Goal: Task Accomplishment & Management: Complete application form

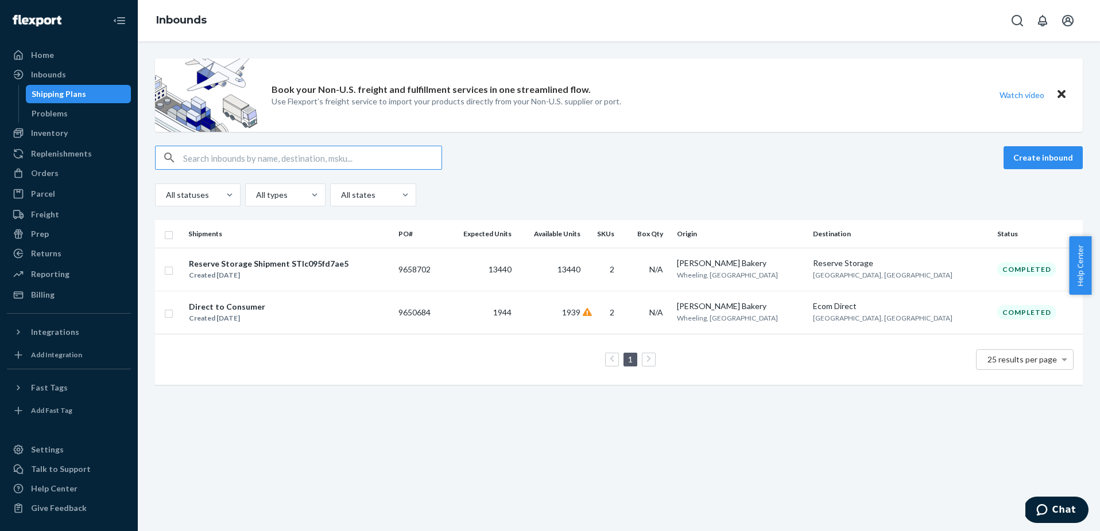
click at [84, 163] on ul "Home Inbounds Shipping Plans Problems Inventory Products Replenishments Orders …" at bounding box center [69, 175] width 124 height 258
click at [82, 167] on div "Orders" at bounding box center [69, 173] width 122 height 16
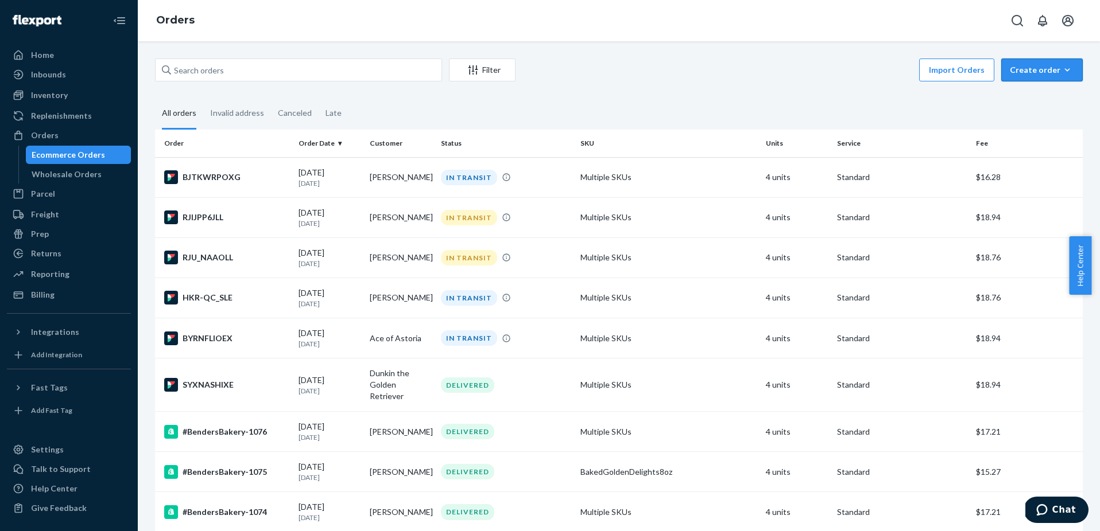
click at [1038, 63] on button "Create order Ecommerce order Removal order" at bounding box center [1041, 70] width 81 height 23
click at [1027, 91] on button "Ecommerce order" at bounding box center [1059, 98] width 110 height 25
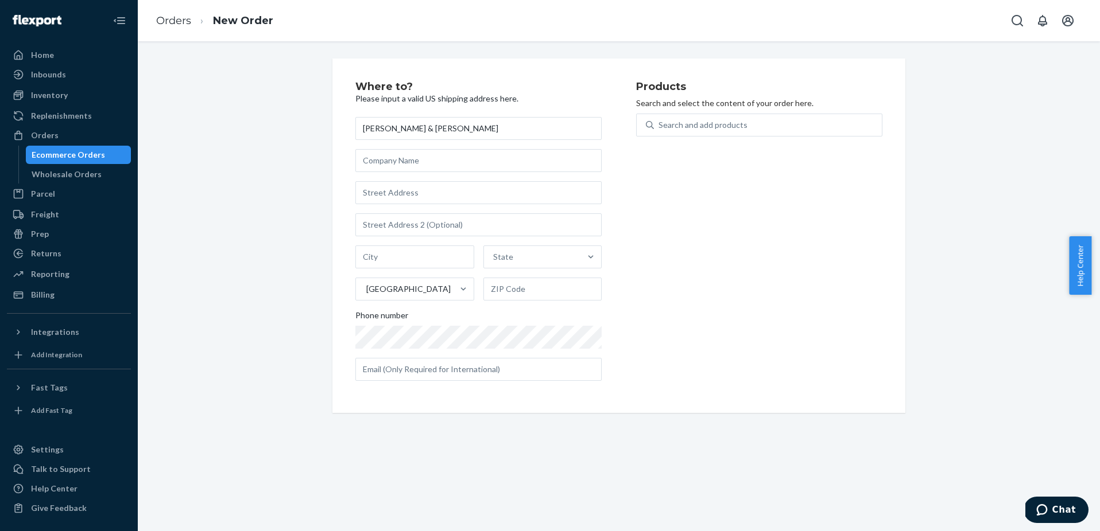
type input "[PERSON_NAME] & [PERSON_NAME]"
click at [471, 189] on input "text" at bounding box center [478, 192] width 246 height 23
paste input "[STREET_ADDRESS]"
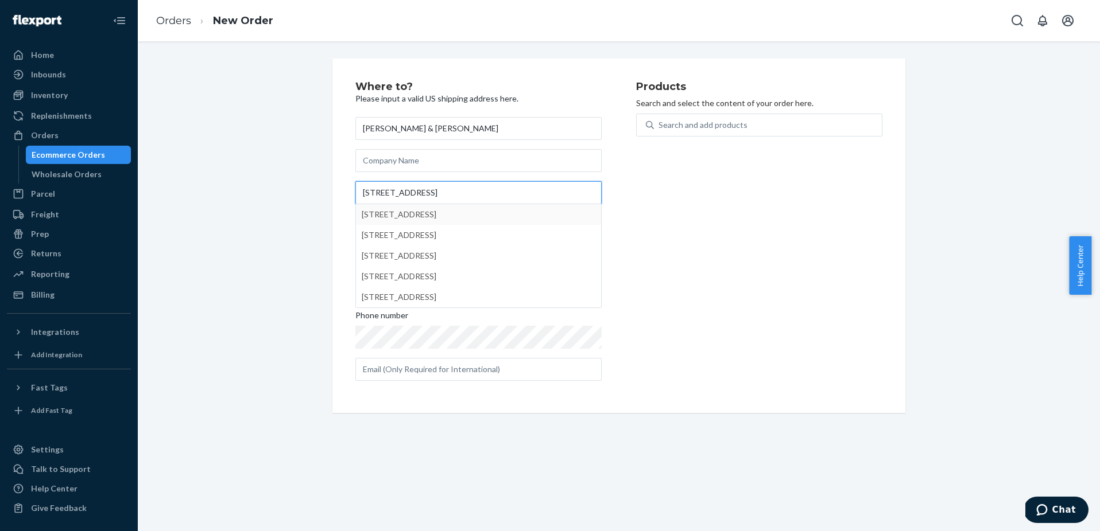
type input "[STREET_ADDRESS]"
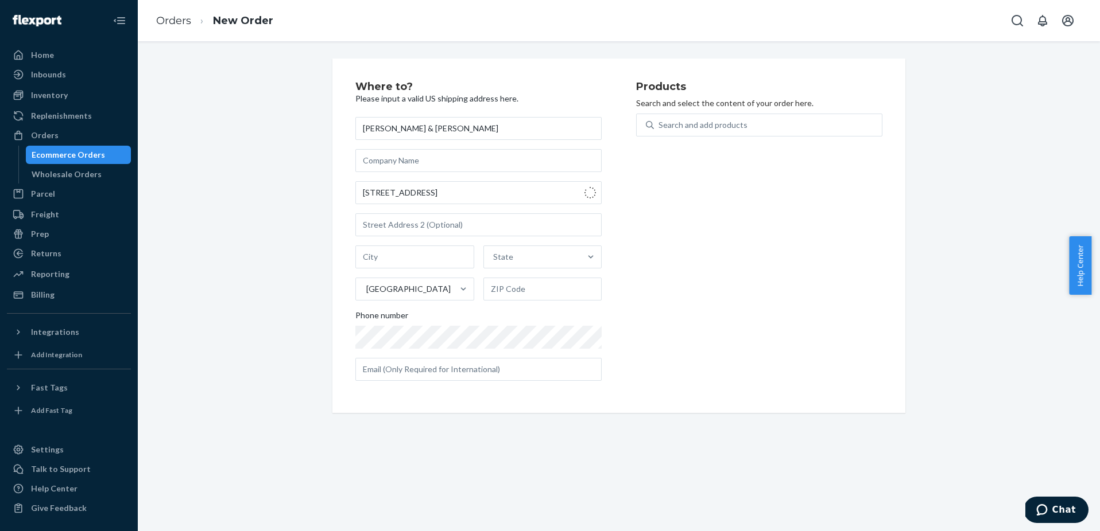
type input "[GEOGRAPHIC_DATA]"
type input "30328"
type input "[STREET_ADDRESS]"
click at [720, 129] on div "Search and add products" at bounding box center [702, 124] width 89 height 11
click at [659, 129] on input "Search and add products" at bounding box center [658, 124] width 1 height 11
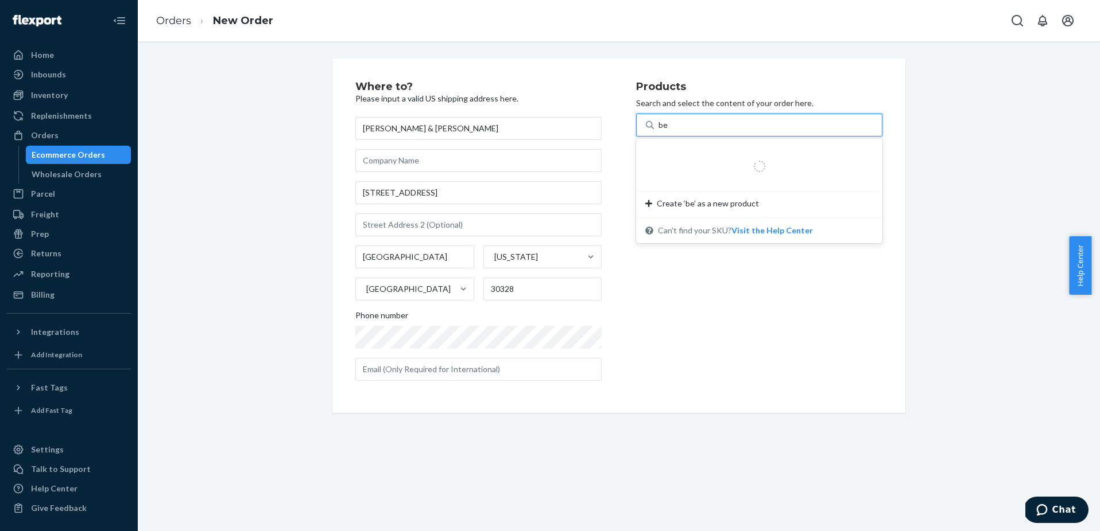
type input "bee"
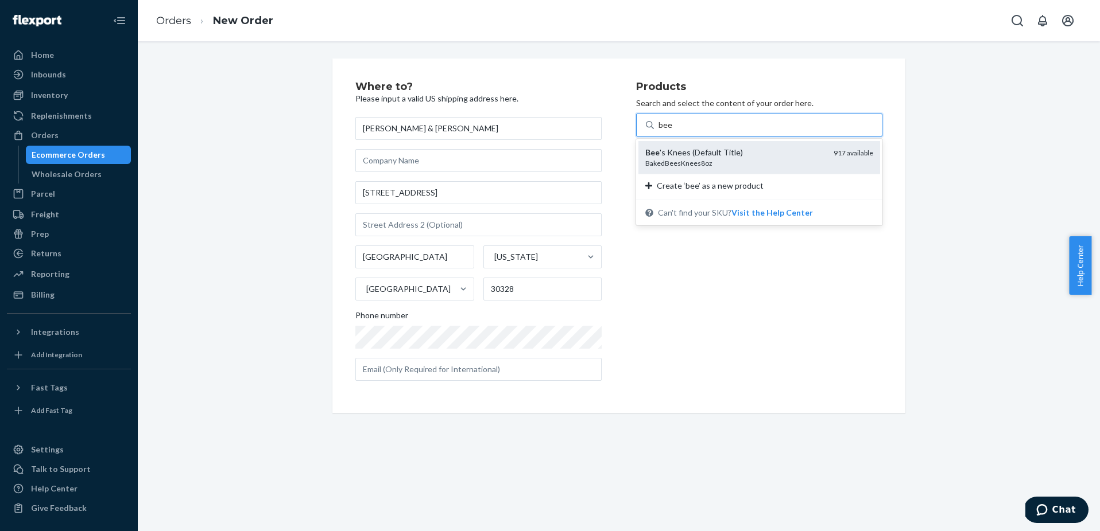
click at [704, 151] on div "Bee 's Knees (Default Title)" at bounding box center [734, 152] width 179 height 11
click at [673, 131] on input "bee" at bounding box center [665, 124] width 14 height 11
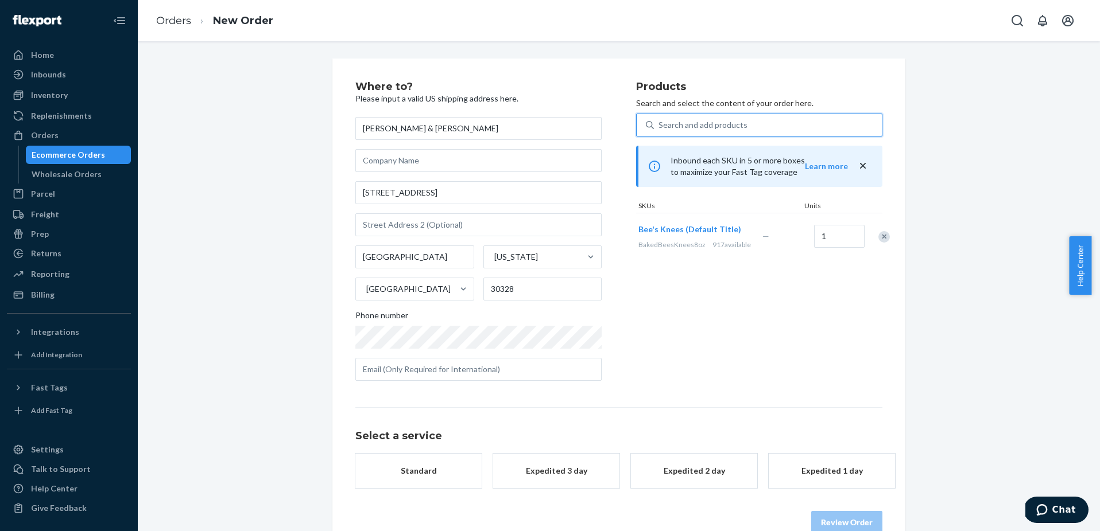
click at [701, 124] on div "Search and add products" at bounding box center [702, 124] width 89 height 11
click at [659, 124] on input "0 results available. Use Up and Down to choose options, press Enter to select t…" at bounding box center [658, 124] width 1 height 11
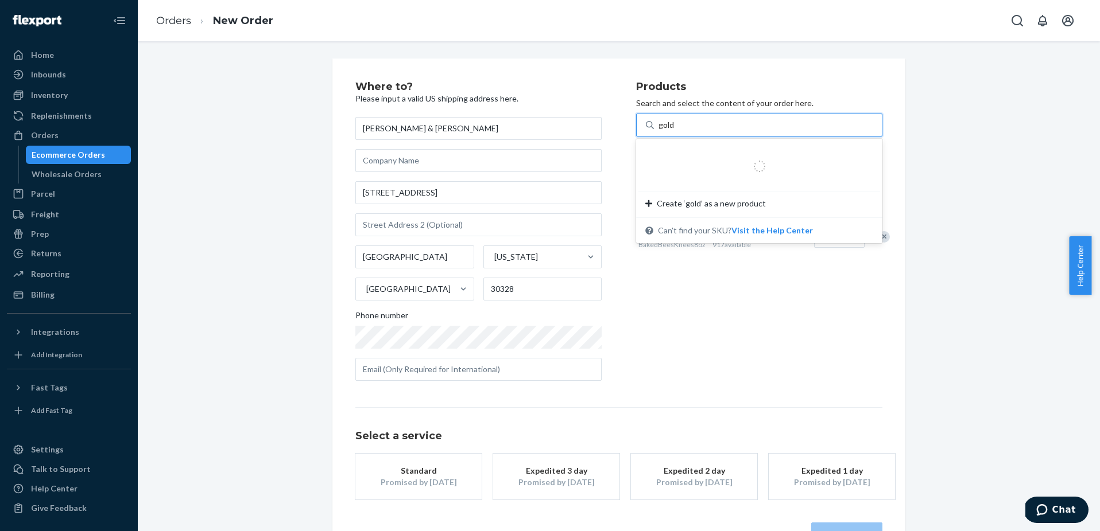
type input "golde"
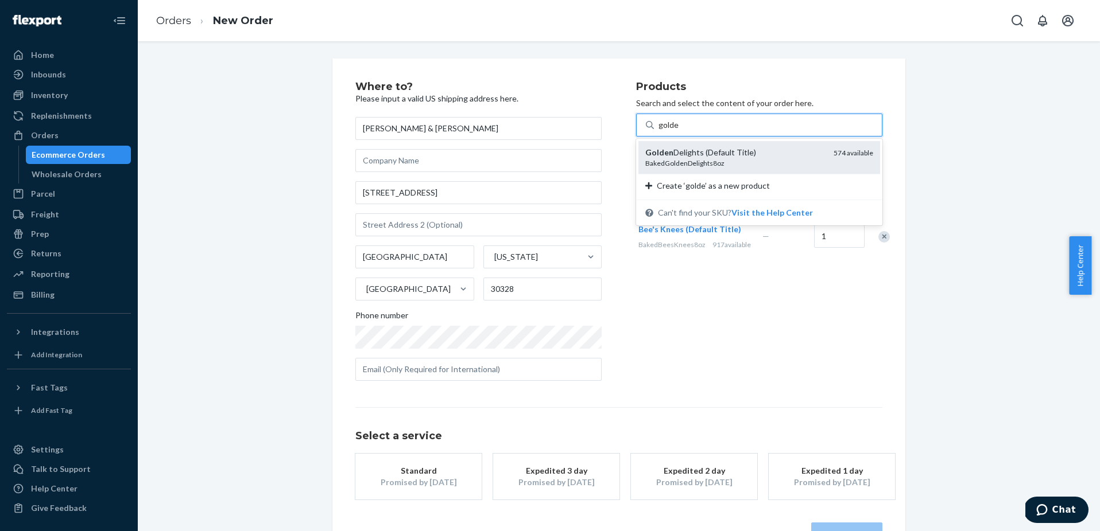
click at [714, 157] on div "Golden Delights (Default Title)" at bounding box center [734, 152] width 179 height 11
click at [679, 131] on input "golde" at bounding box center [668, 124] width 21 height 11
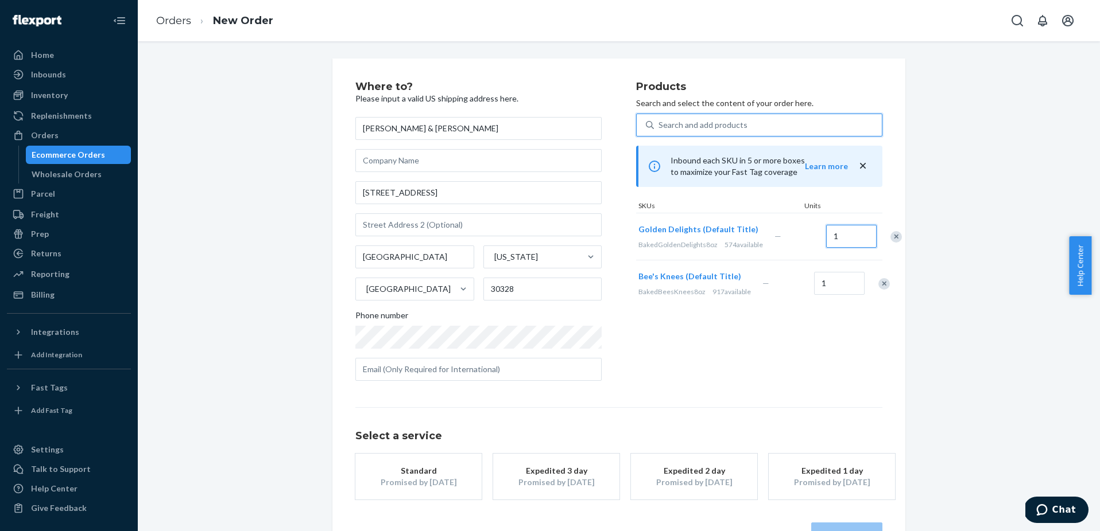
click at [826, 246] on input "1" at bounding box center [851, 236] width 50 height 23
type input "2"
click at [818, 295] on input "1" at bounding box center [839, 283] width 50 height 23
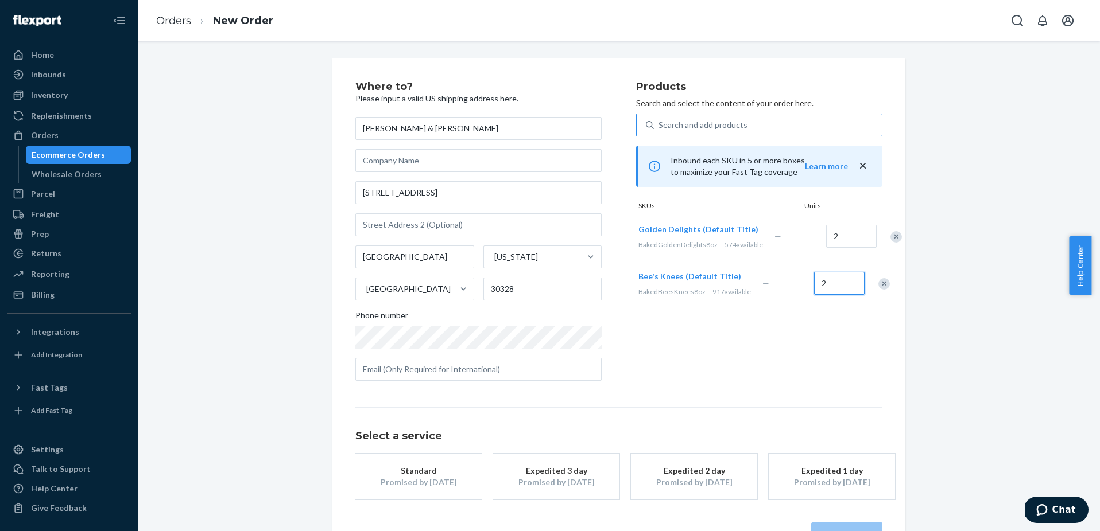
type input "2"
click at [814, 380] on div "Products Search and select the content of your order here. Search and add produ…" at bounding box center [759, 235] width 246 height 309
click at [433, 481] on div "Promised by [DATE]" at bounding box center [418, 482] width 92 height 11
click at [843, 527] on button "Review Order" at bounding box center [846, 534] width 71 height 23
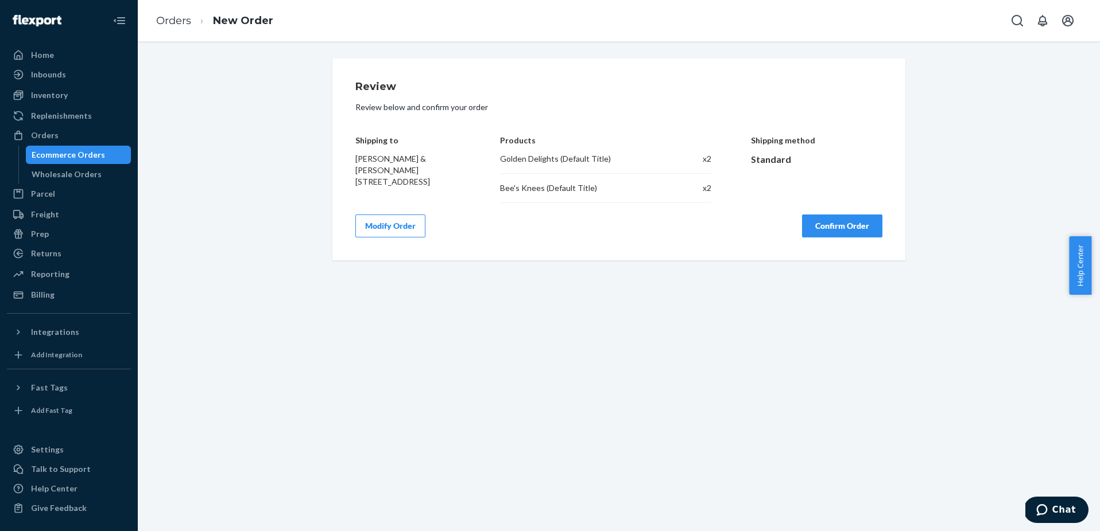
click at [825, 226] on button "Confirm Order" at bounding box center [842, 226] width 80 height 23
